Goal: Check status

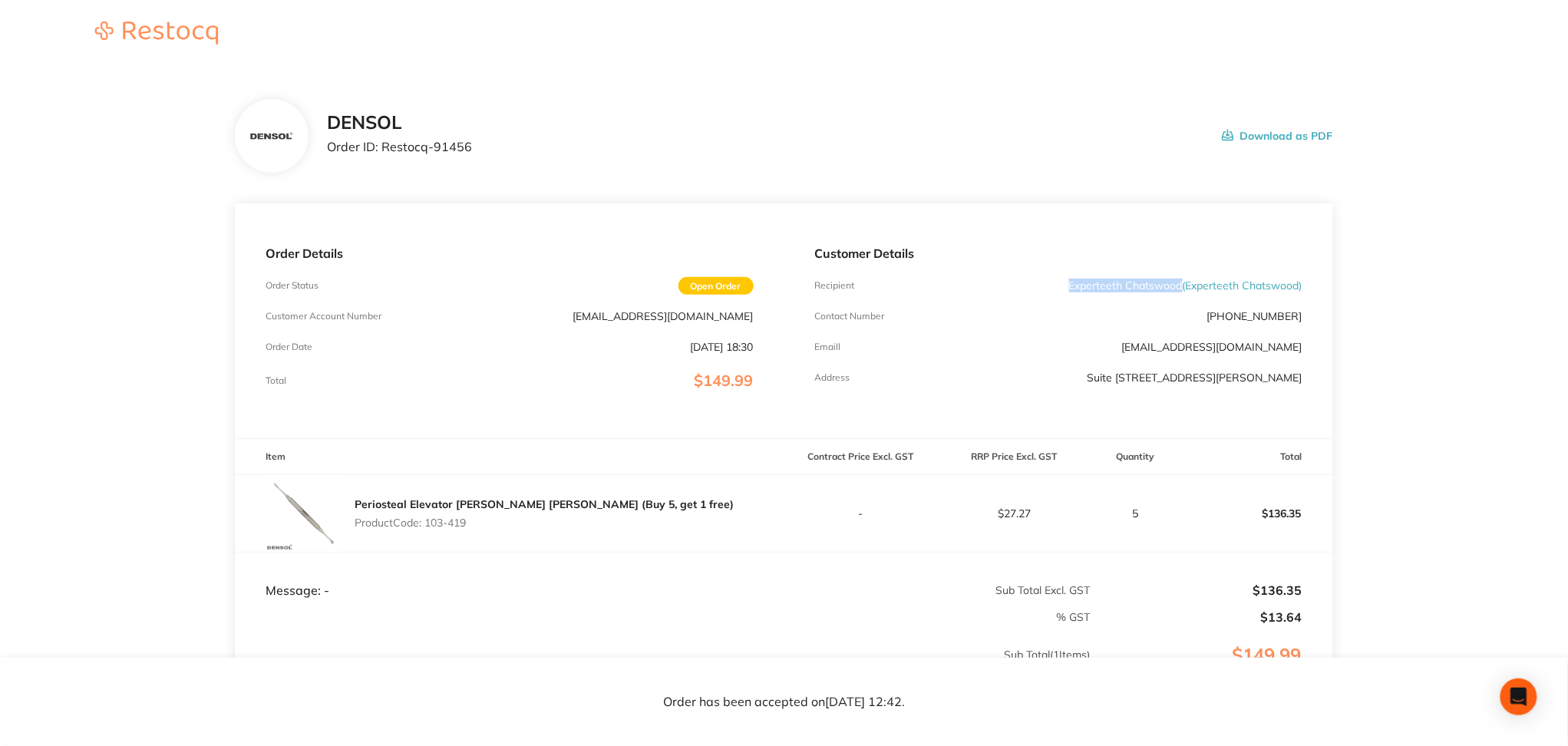
drag, startPoint x: 1055, startPoint y: 287, endPoint x: 1180, endPoint y: 284, distance: 125.0
click at [1180, 284] on div "Recipient Experteeth Chatswood ( Experteeth Chatswood )" at bounding box center [1059, 285] width 487 height 12
copy p "Experteeth Chatswood"
drag, startPoint x: 1302, startPoint y: 375, endPoint x: 1033, endPoint y: 381, distance: 269.1
click at [1088, 381] on p "Suite [STREET_ADDRESS][PERSON_NAME]" at bounding box center [1195, 377] width 215 height 12
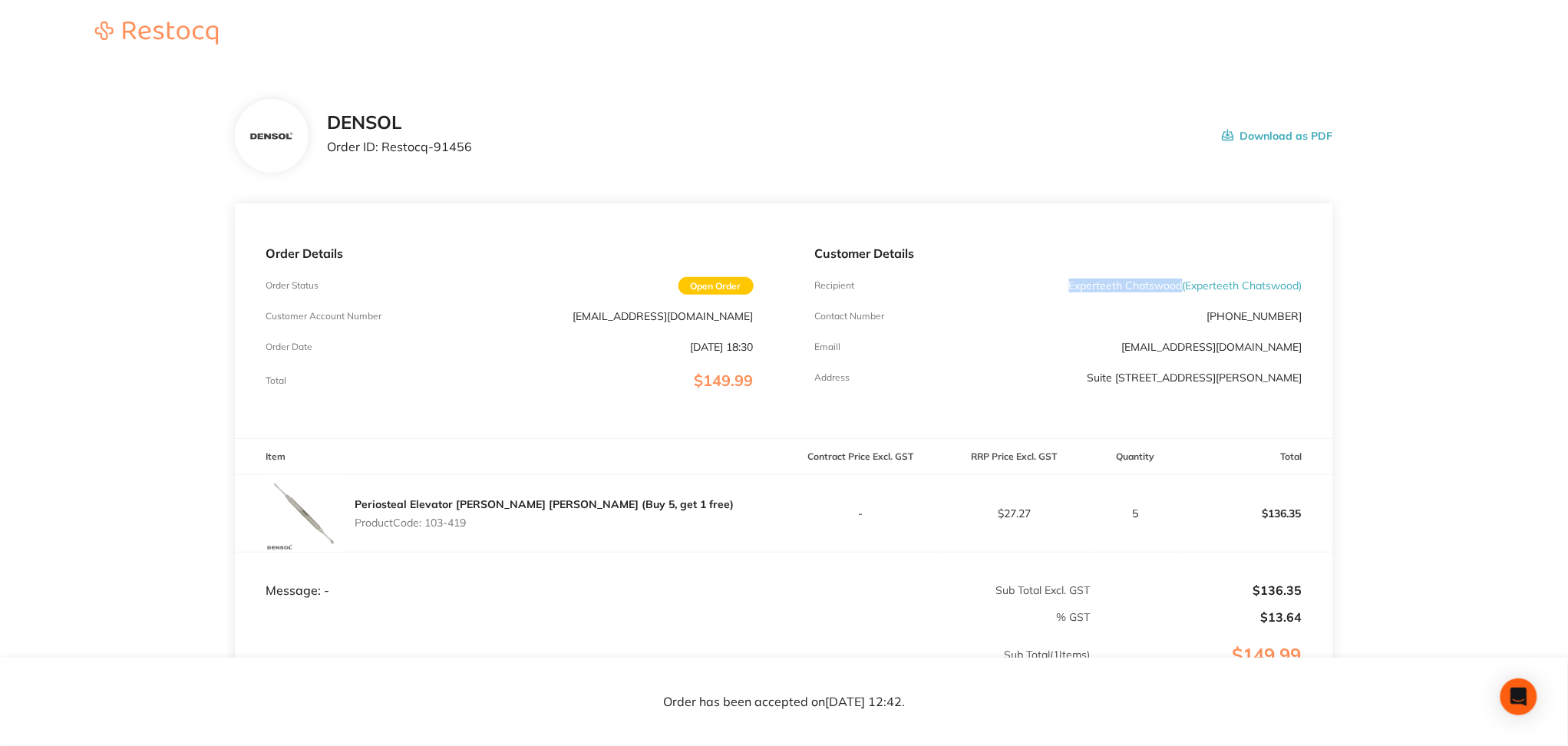
copy p "Suite [STREET_ADDRESS][PERSON_NAME]"
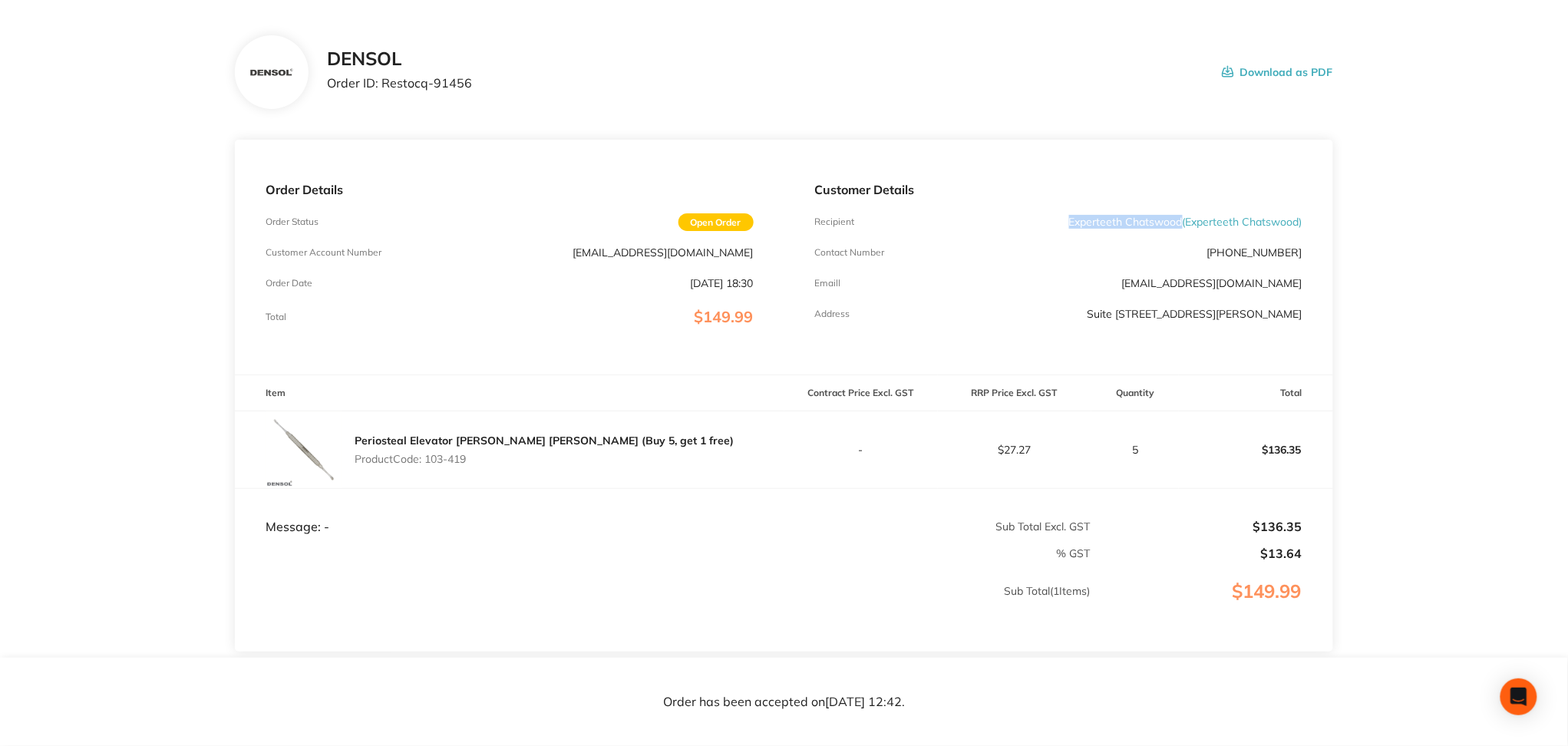
scroll to position [59, 0]
drag, startPoint x: 1066, startPoint y: 224, endPoint x: 1304, endPoint y: 314, distance: 254.4
click at [1304, 314] on div "Customer Details Recipient Experteeth Chatswood ( Experteeth Chatswood ) Contac…" at bounding box center [1059, 261] width 549 height 235
drag, startPoint x: 1304, startPoint y: 314, endPoint x: 1025, endPoint y: 312, distance: 279.0
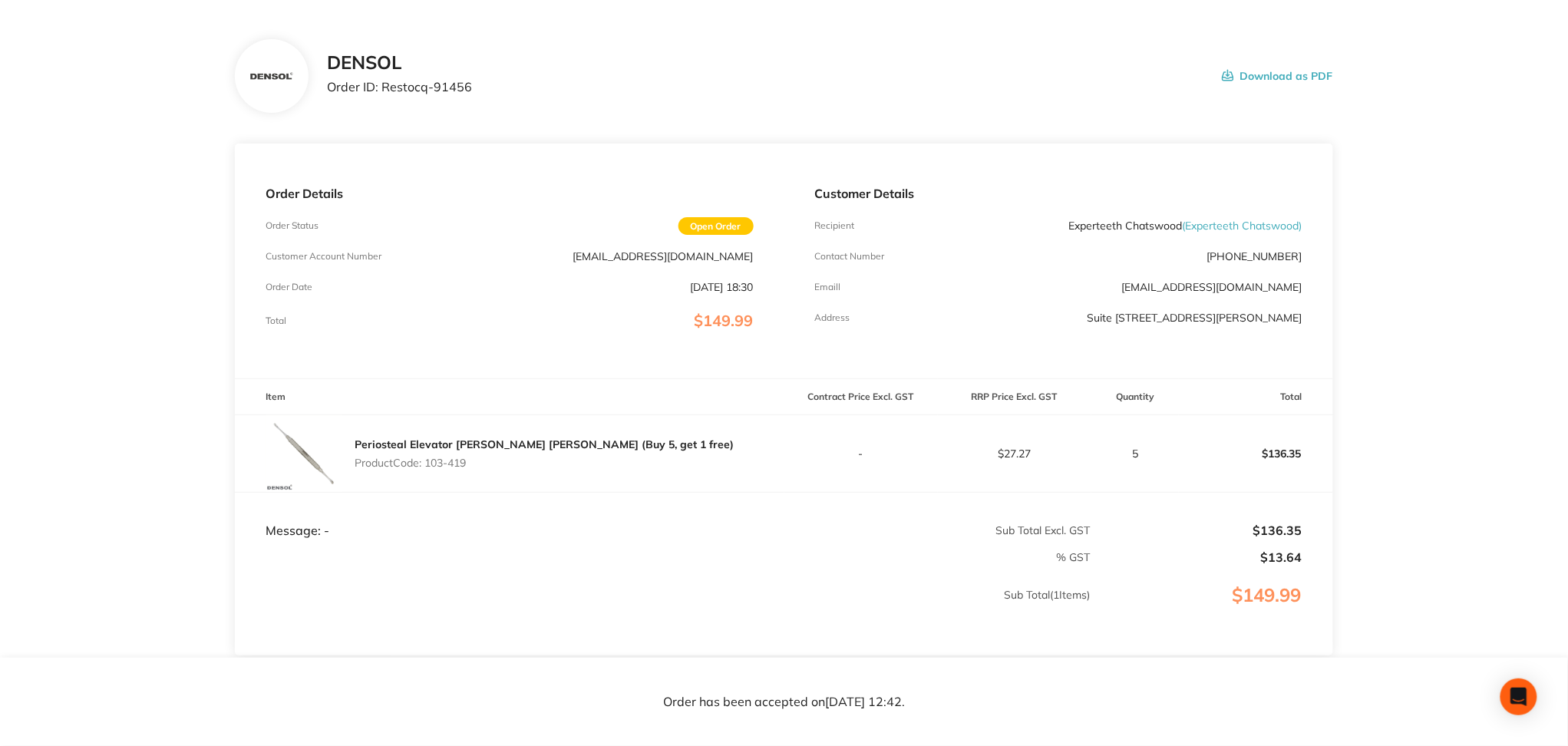
click at [1025, 312] on div "Customer Details Recipient Experteeth Chatswood ( Experteeth Chatswood ) Contac…" at bounding box center [1059, 261] width 549 height 235
copy p "Suite [STREET_ADDRESS][PERSON_NAME]"
click at [472, 459] on p "Product Code: 103-419" at bounding box center [544, 463] width 379 height 12
drag, startPoint x: 471, startPoint y: 85, endPoint x: 329, endPoint y: 83, distance: 142.0
click at [329, 83] on div "DENSOL Order ID: Restocq- 91456 Download as PDF" at bounding box center [829, 76] width 1005 height 48
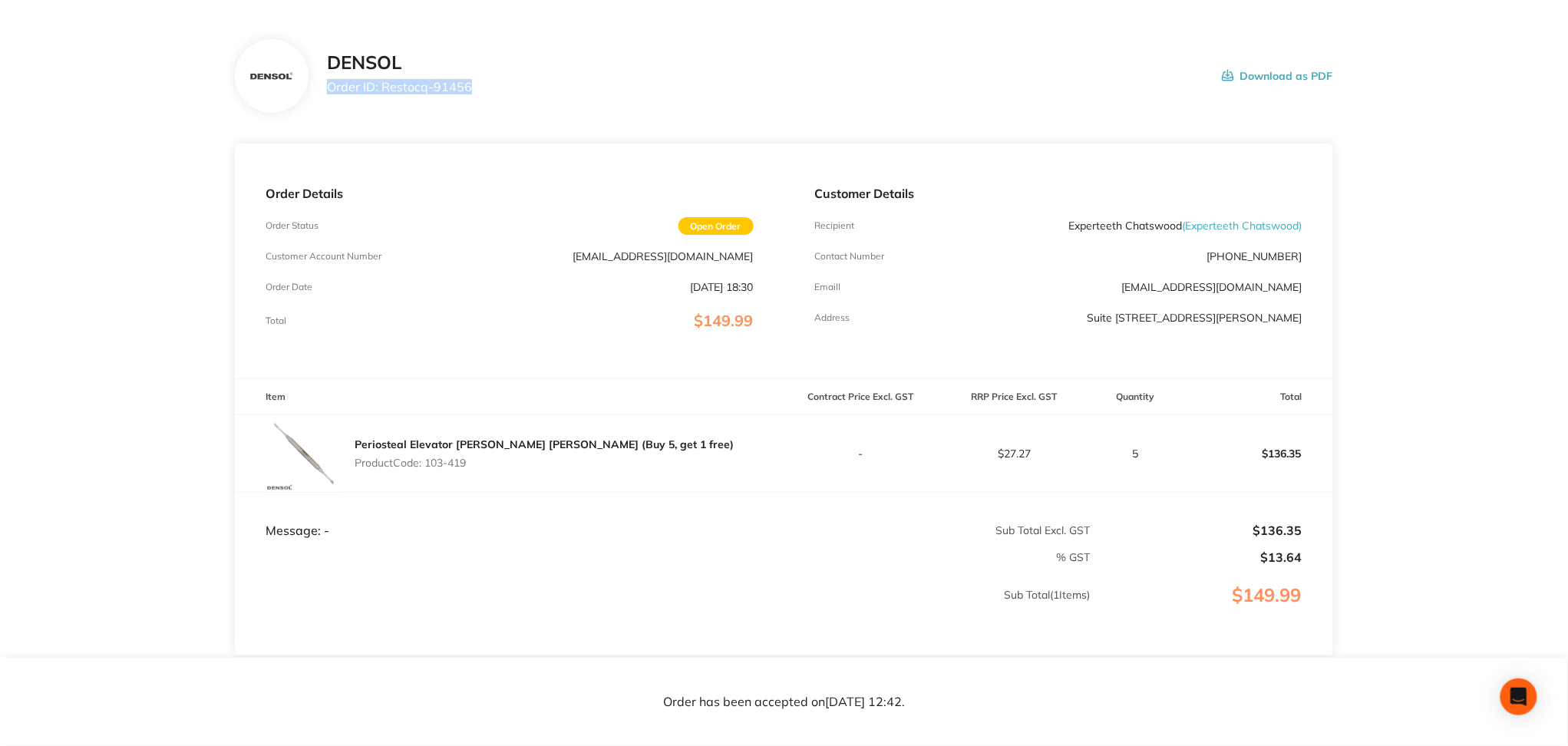
copy p "Order ID: Restocq- 91456"
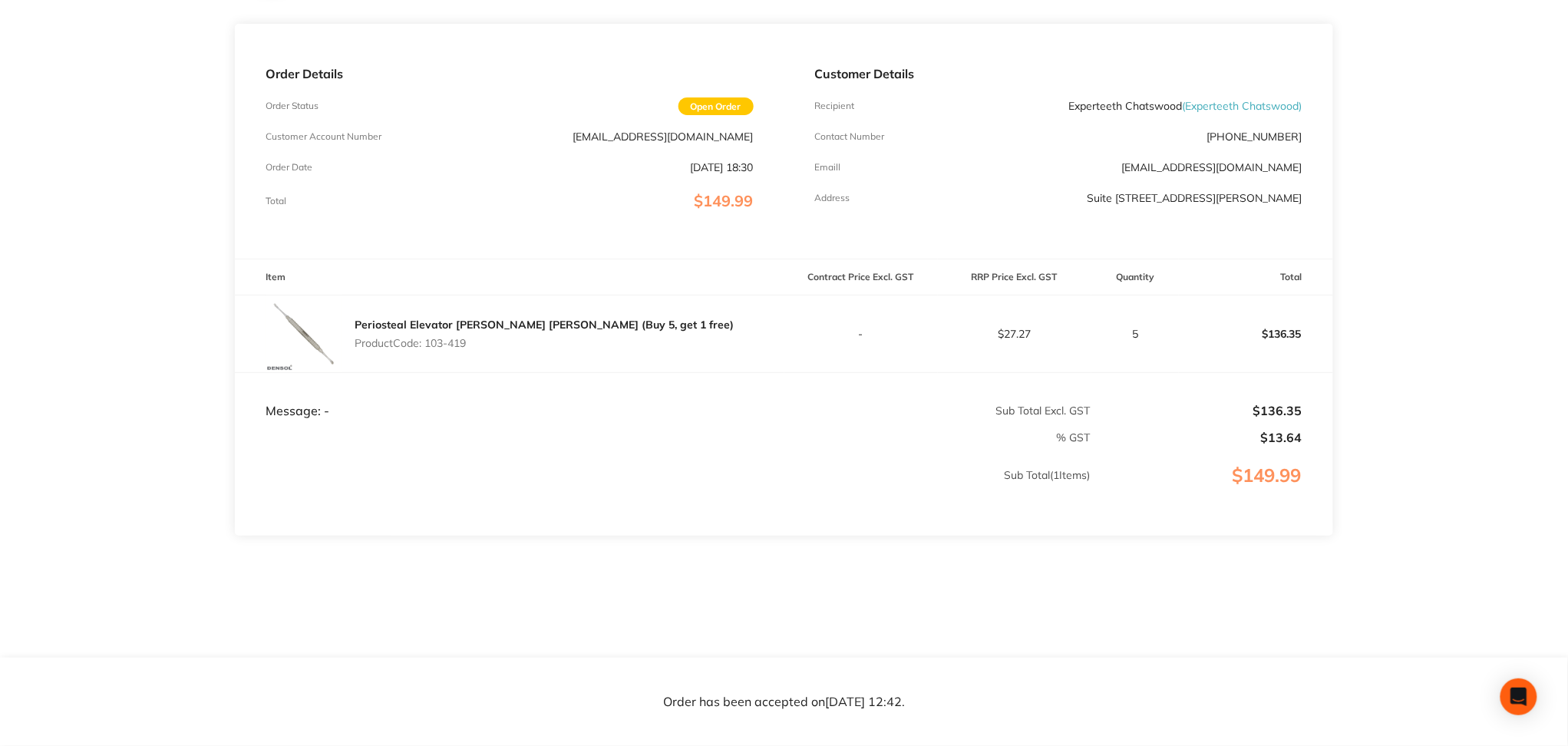
scroll to position [0, 0]
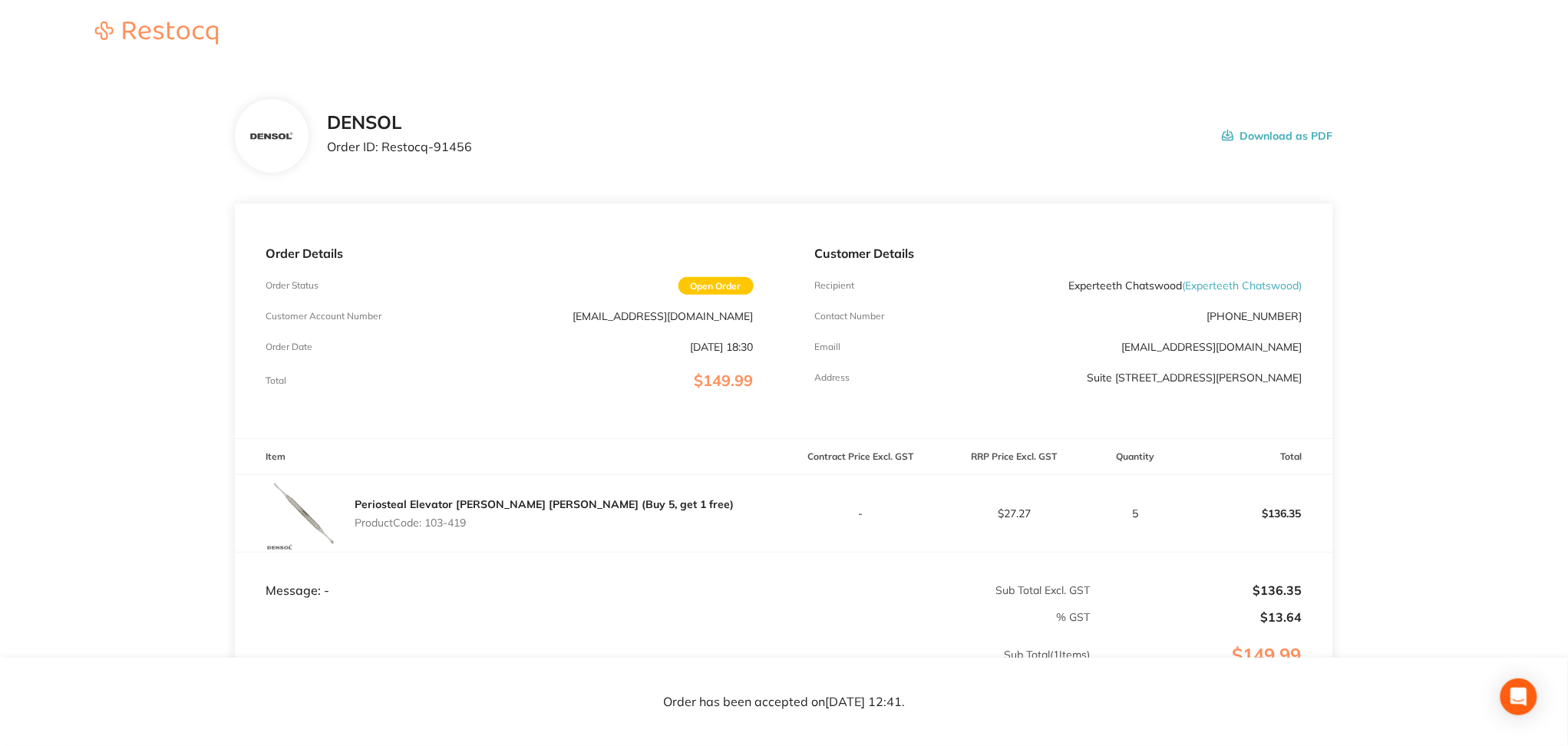
scroll to position [179, 0]
